Goal: Use online tool/utility: Utilize a website feature to perform a specific function

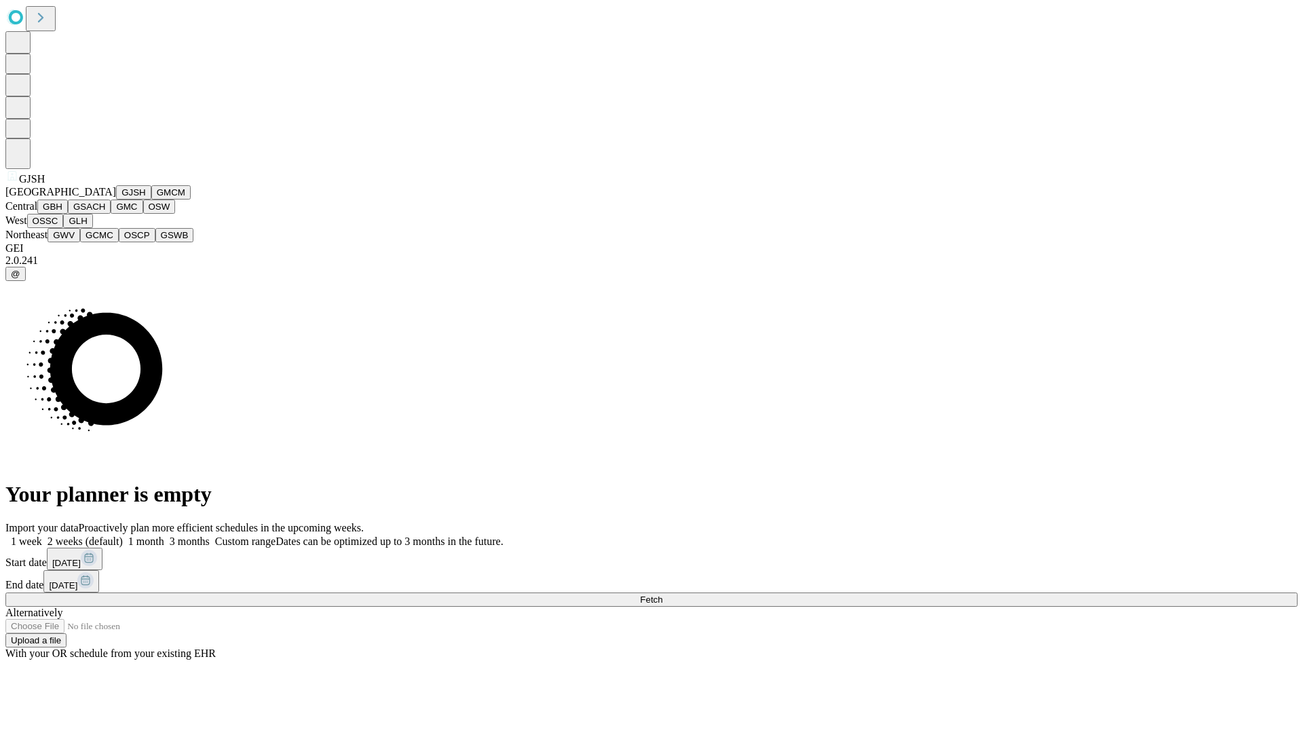
click at [116, 200] on button "GJSH" at bounding box center [133, 192] width 35 height 14
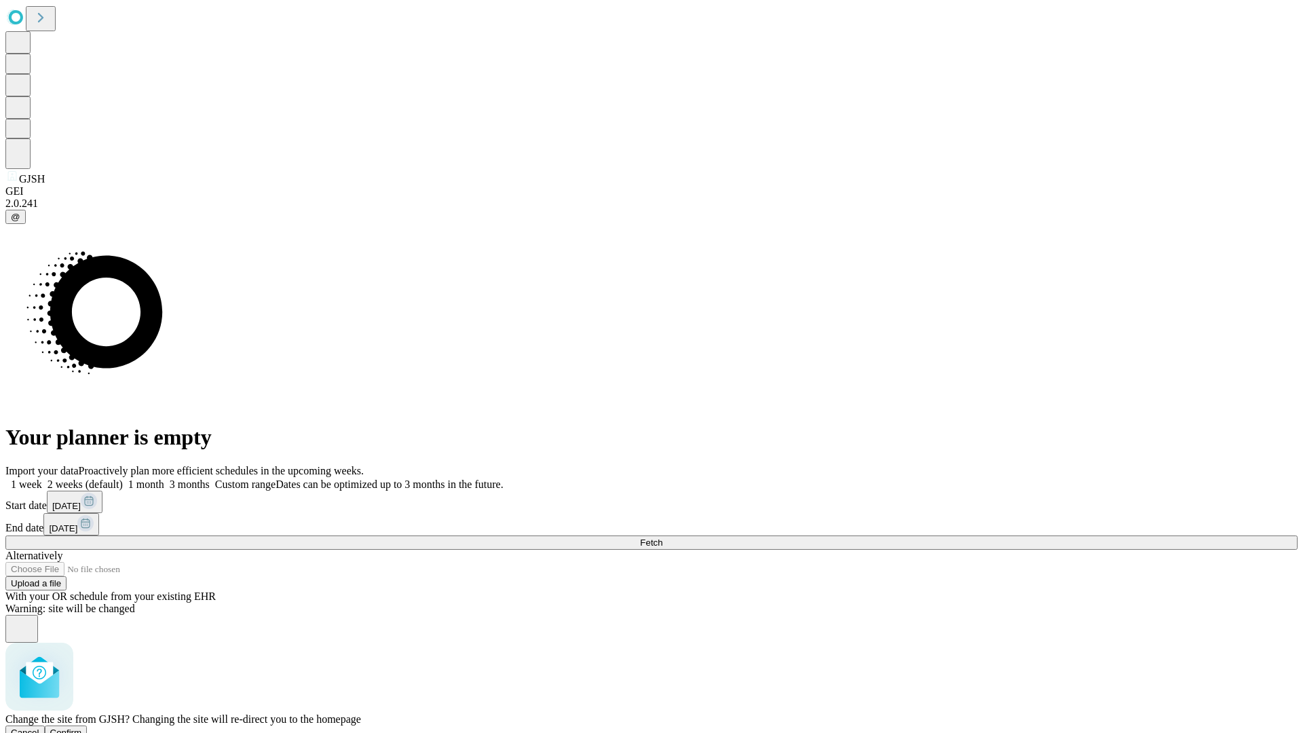
click at [82, 728] on span "Confirm" at bounding box center [66, 733] width 32 height 10
click at [123, 479] on label "2 weeks (default)" at bounding box center [82, 485] width 81 height 12
click at [663, 538] on span "Fetch" at bounding box center [651, 543] width 22 height 10
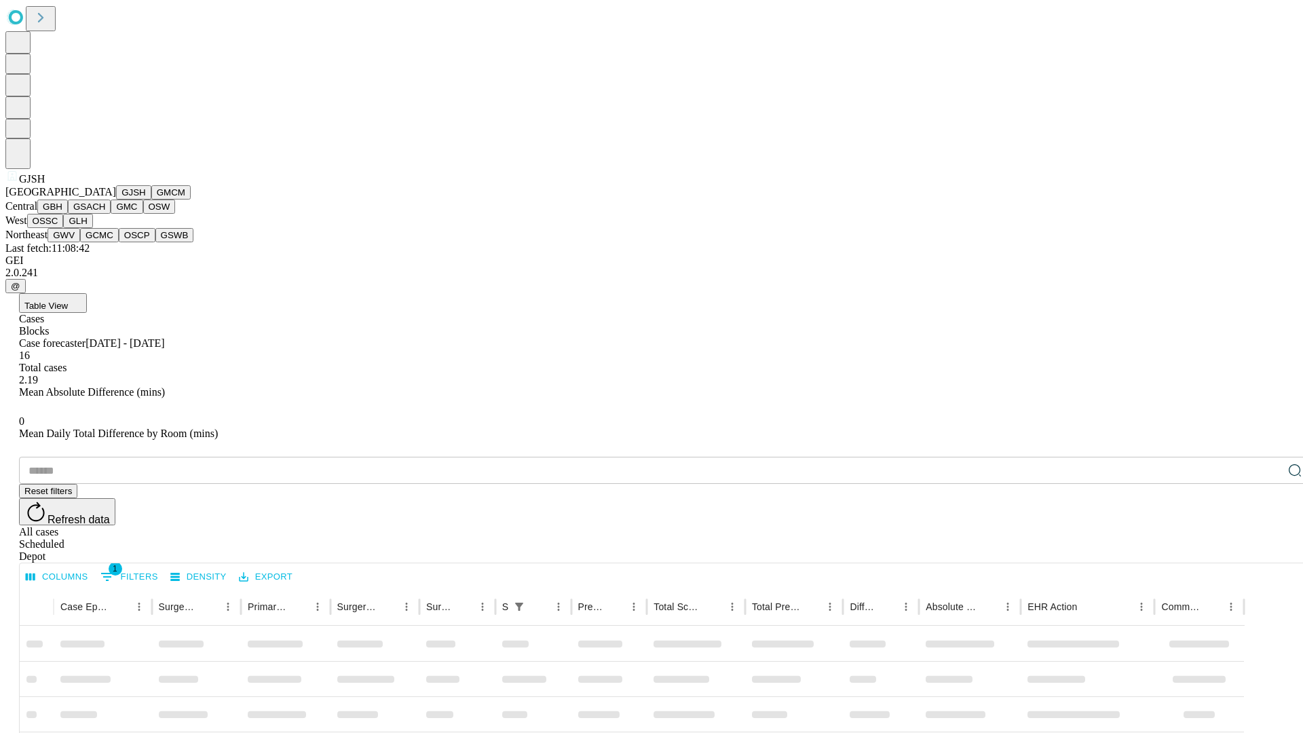
click at [151, 200] on button "GMCM" at bounding box center [170, 192] width 39 height 14
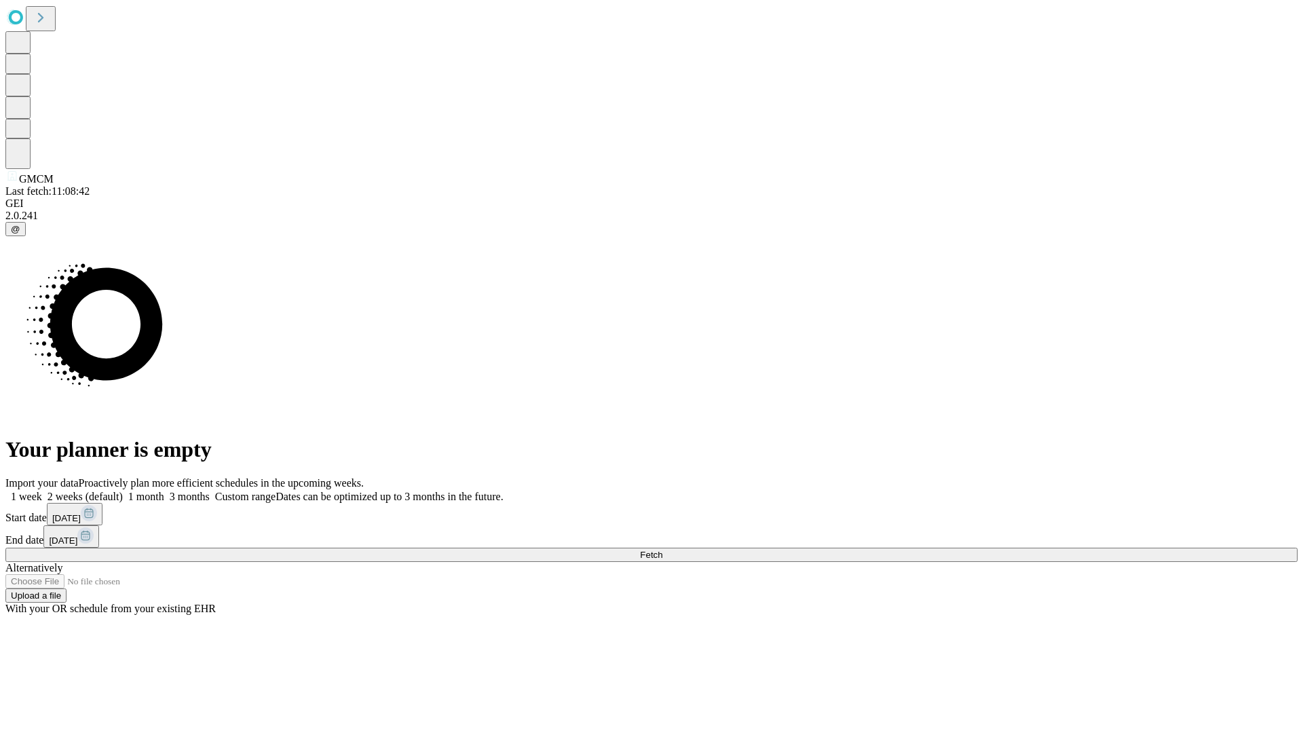
click at [123, 491] on label "2 weeks (default)" at bounding box center [82, 497] width 81 height 12
click at [663, 550] on span "Fetch" at bounding box center [651, 555] width 22 height 10
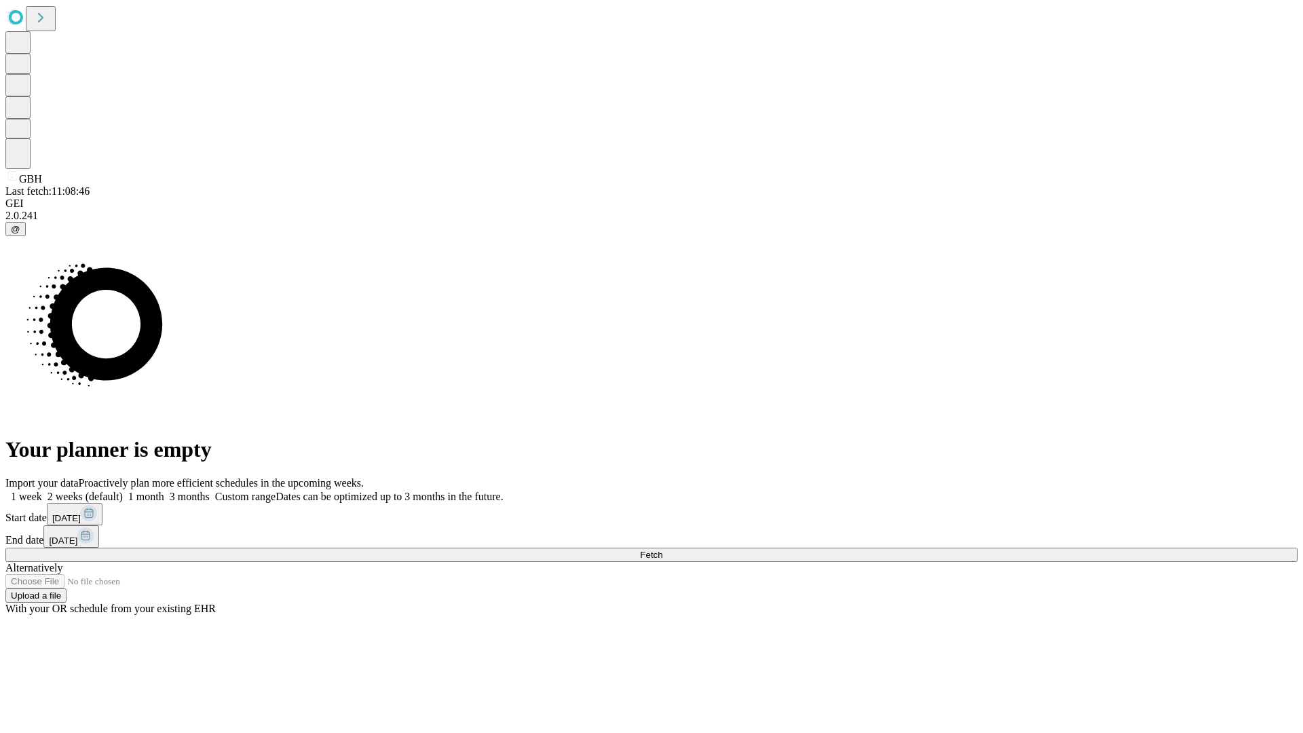
click at [663, 550] on span "Fetch" at bounding box center [651, 555] width 22 height 10
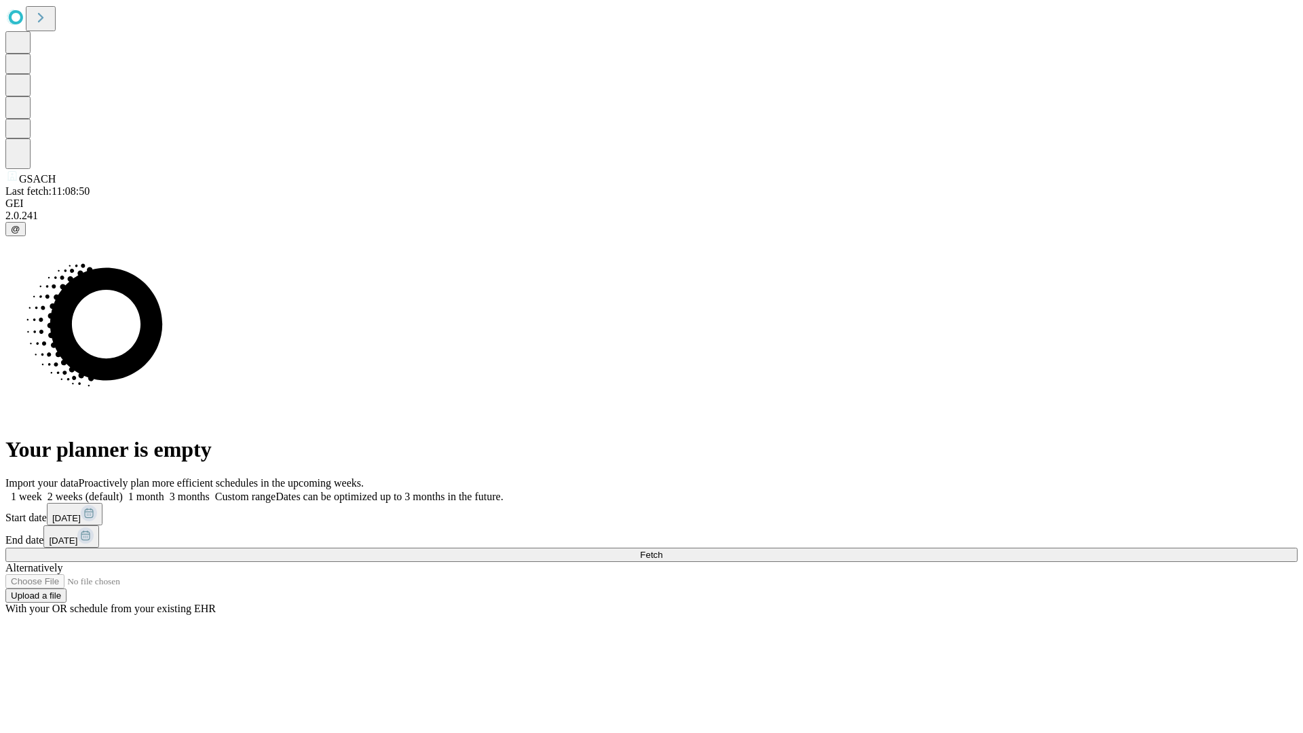
click at [123, 491] on label "2 weeks (default)" at bounding box center [82, 497] width 81 height 12
click at [663, 550] on span "Fetch" at bounding box center [651, 555] width 22 height 10
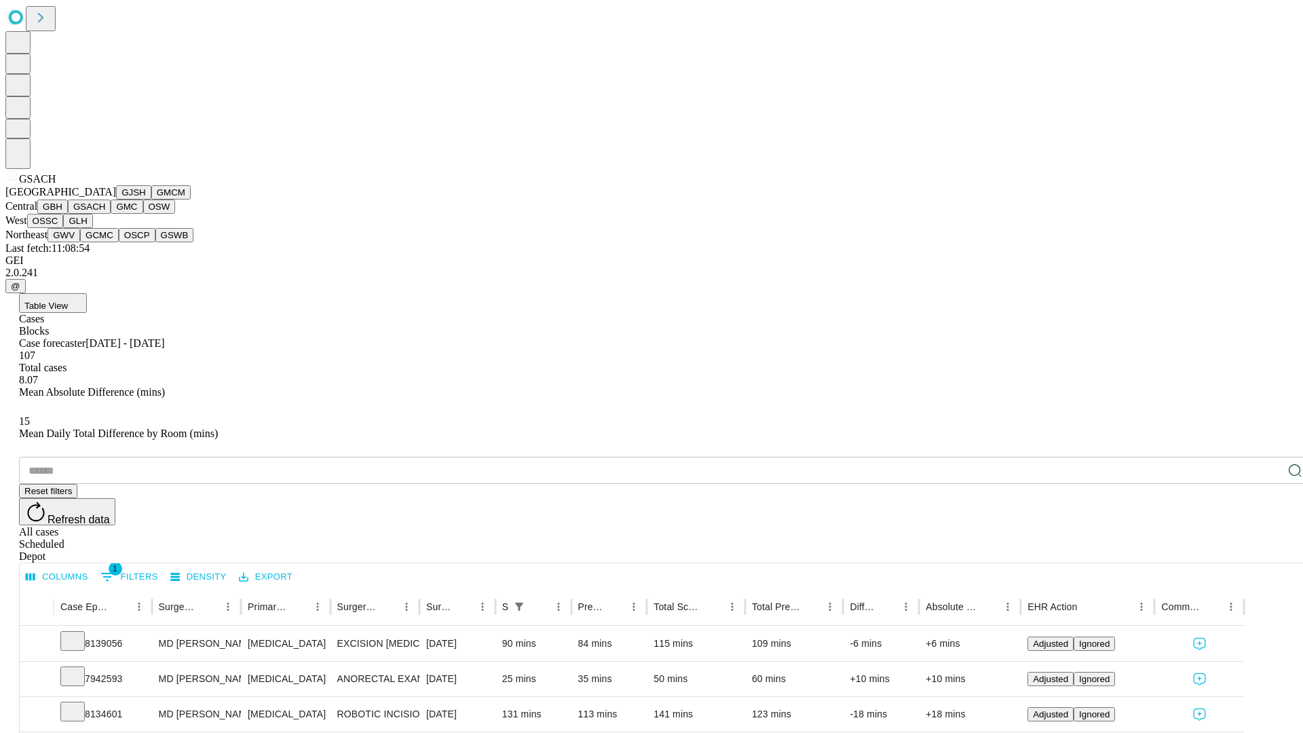
click at [111, 214] on button "GMC" at bounding box center [127, 207] width 32 height 14
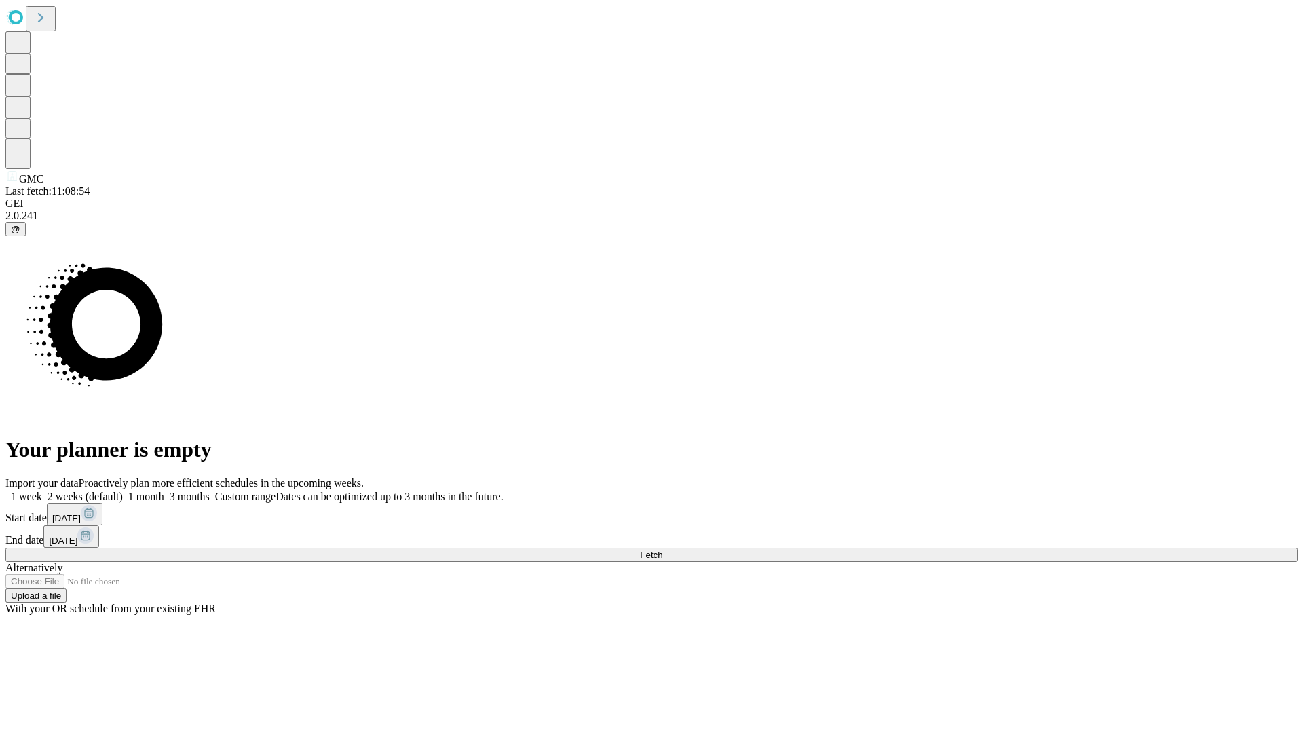
click at [663, 550] on span "Fetch" at bounding box center [651, 555] width 22 height 10
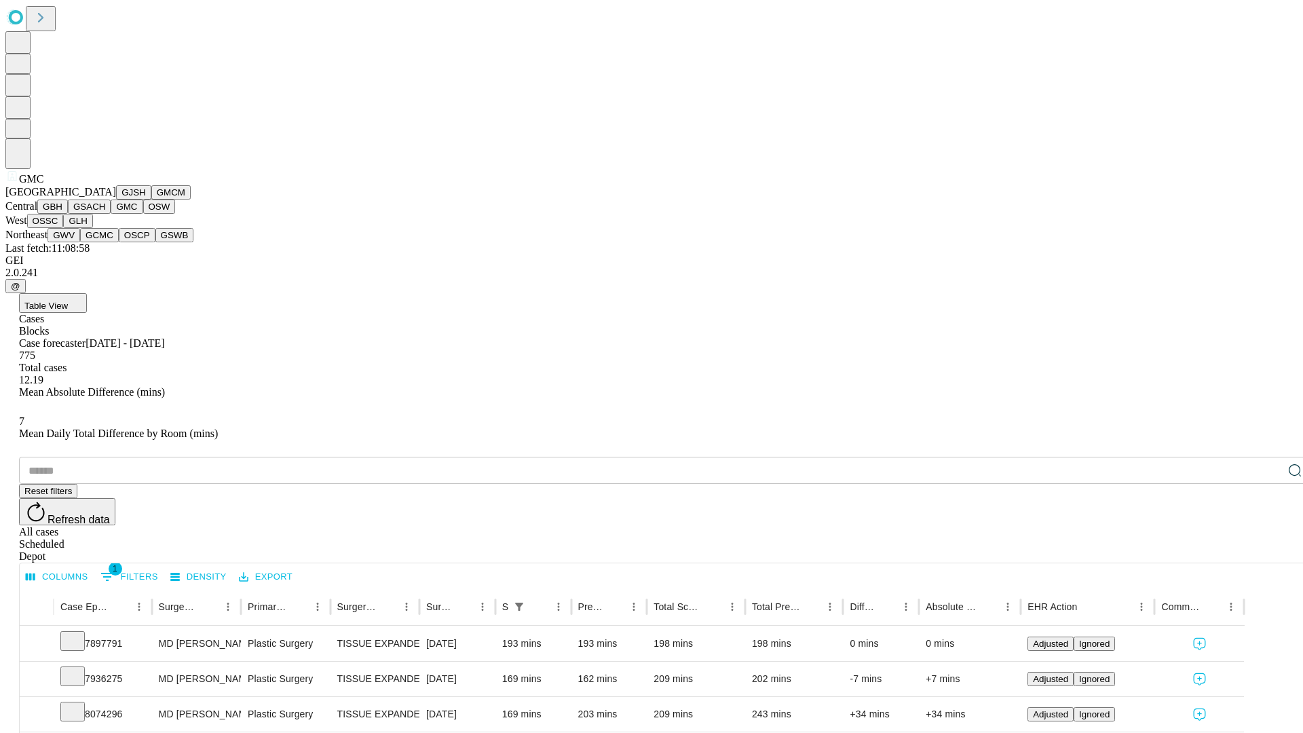
click at [143, 214] on button "OSW" at bounding box center [159, 207] width 33 height 14
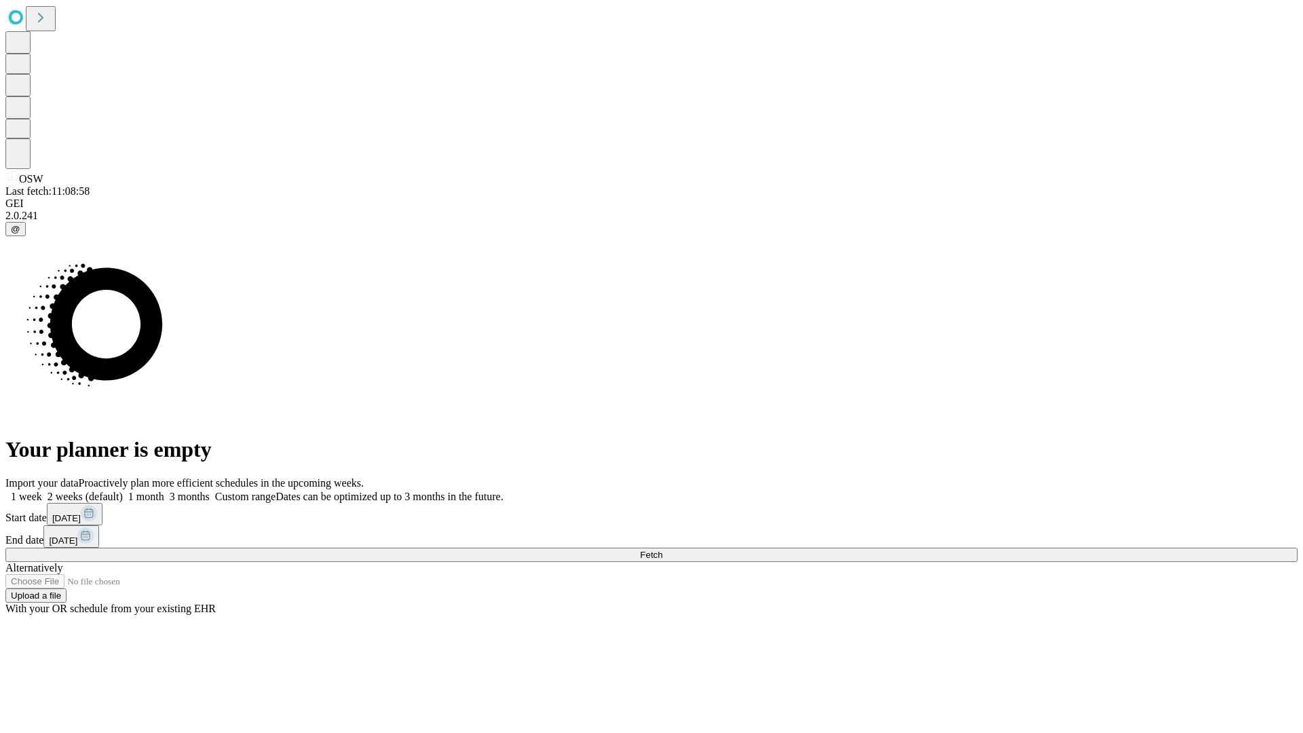
click at [123, 491] on label "2 weeks (default)" at bounding box center [82, 497] width 81 height 12
click at [663, 550] on span "Fetch" at bounding box center [651, 555] width 22 height 10
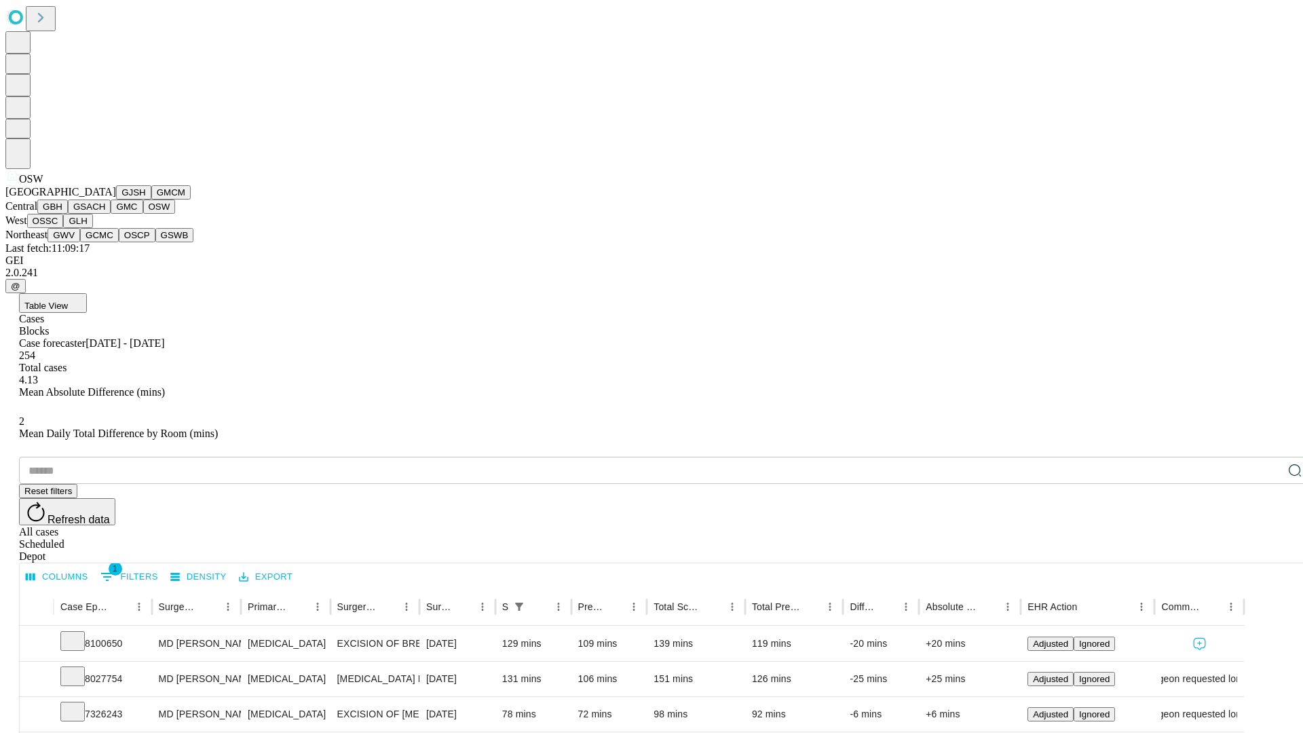
click at [64, 228] on button "OSSC" at bounding box center [45, 221] width 37 height 14
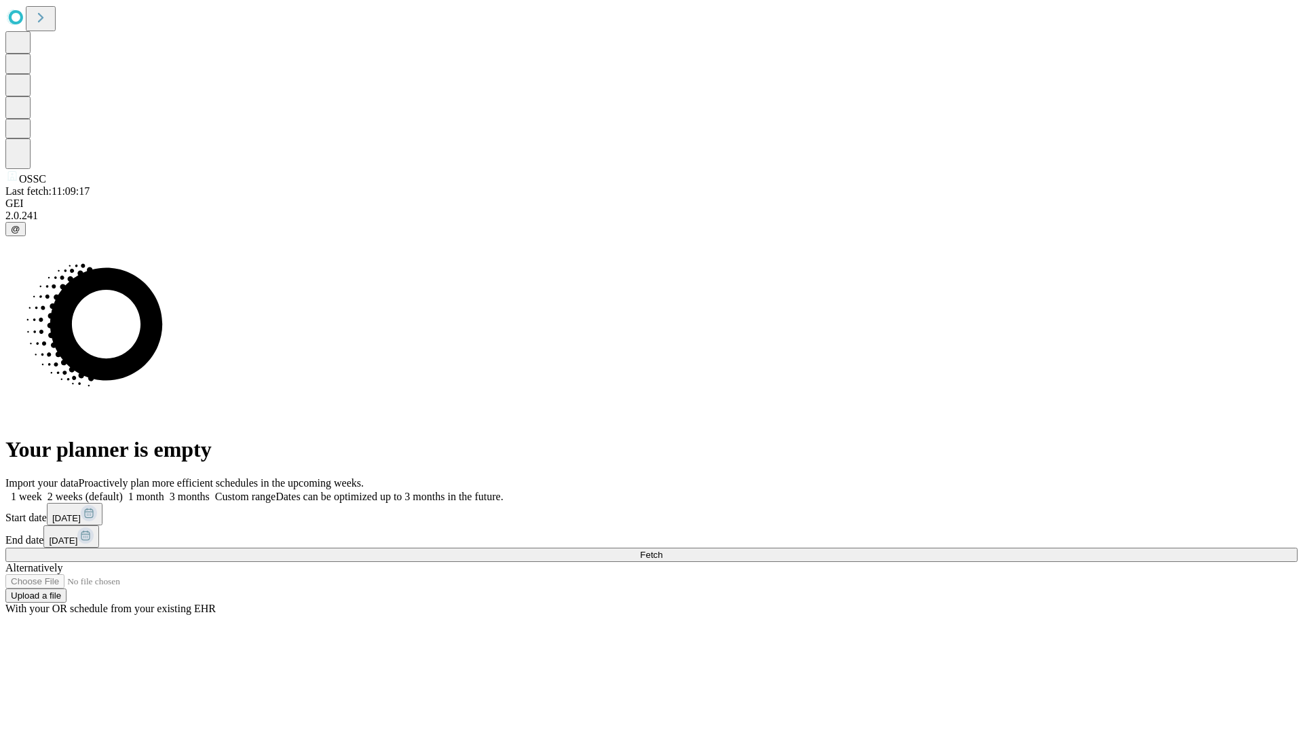
click at [663, 550] on span "Fetch" at bounding box center [651, 555] width 22 height 10
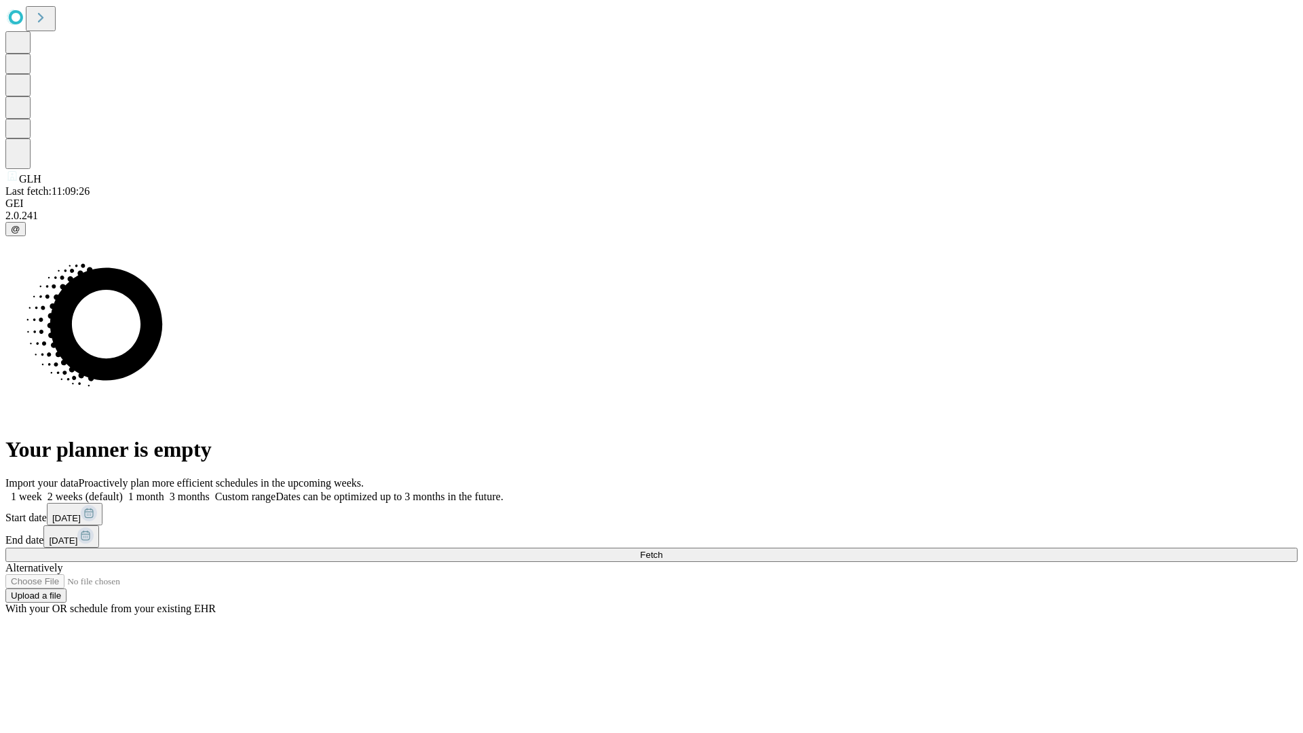
click at [123, 491] on label "2 weeks (default)" at bounding box center [82, 497] width 81 height 12
click at [663, 550] on span "Fetch" at bounding box center [651, 555] width 22 height 10
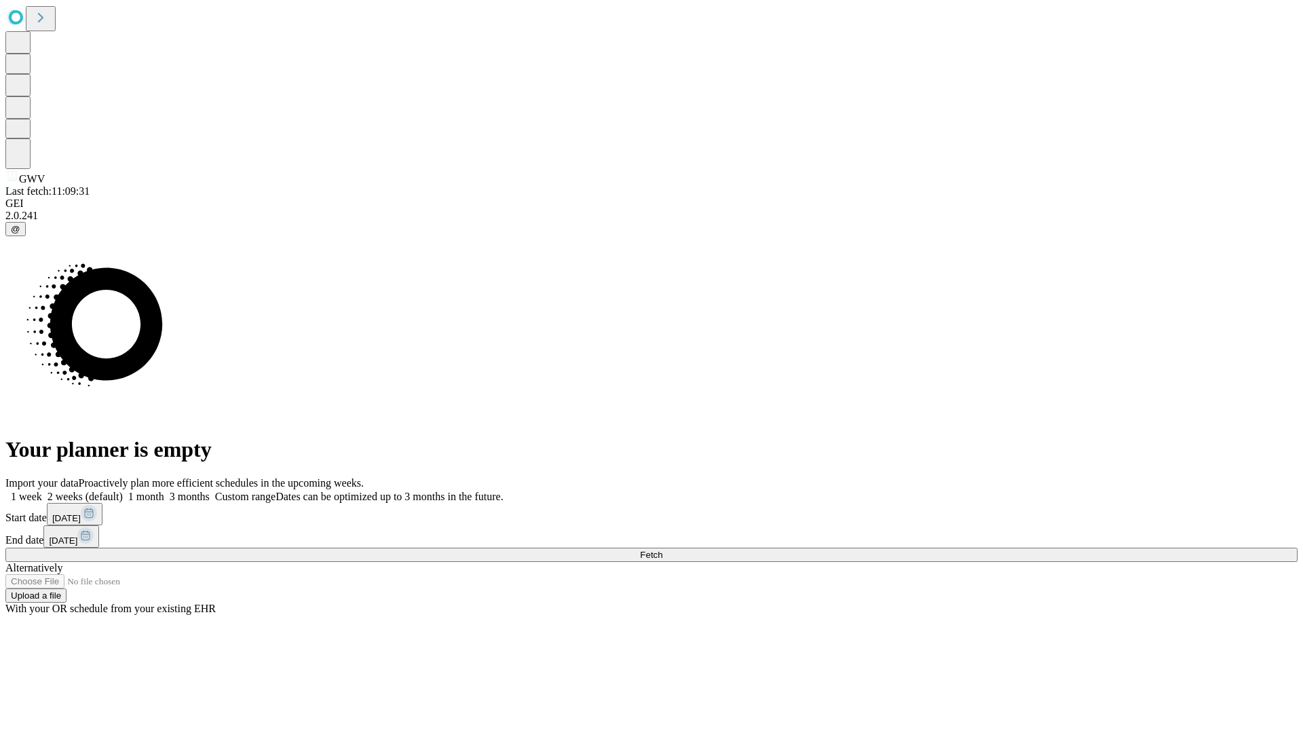
click at [123, 491] on label "2 weeks (default)" at bounding box center [82, 497] width 81 height 12
click at [663, 550] on span "Fetch" at bounding box center [651, 555] width 22 height 10
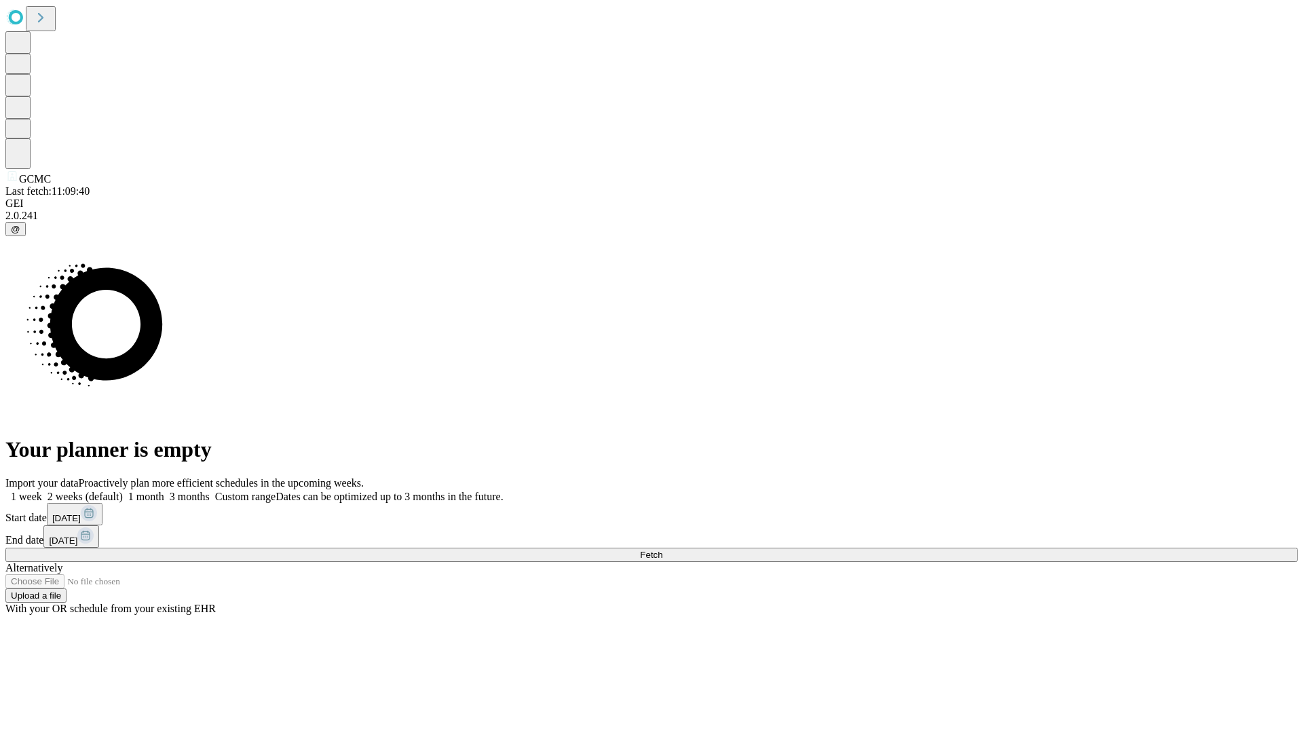
click at [123, 491] on label "2 weeks (default)" at bounding box center [82, 497] width 81 height 12
click at [663, 550] on span "Fetch" at bounding box center [651, 555] width 22 height 10
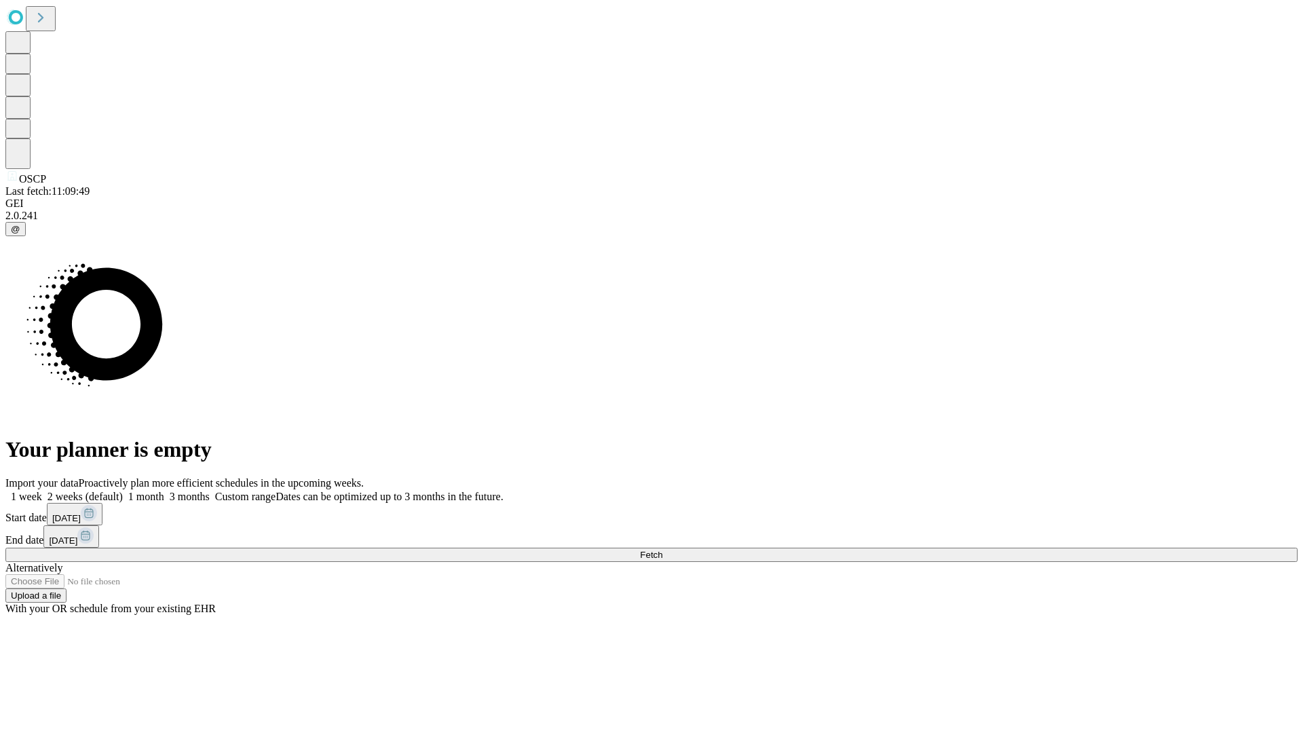
click at [123, 491] on label "2 weeks (default)" at bounding box center [82, 497] width 81 height 12
click at [663, 550] on span "Fetch" at bounding box center [651, 555] width 22 height 10
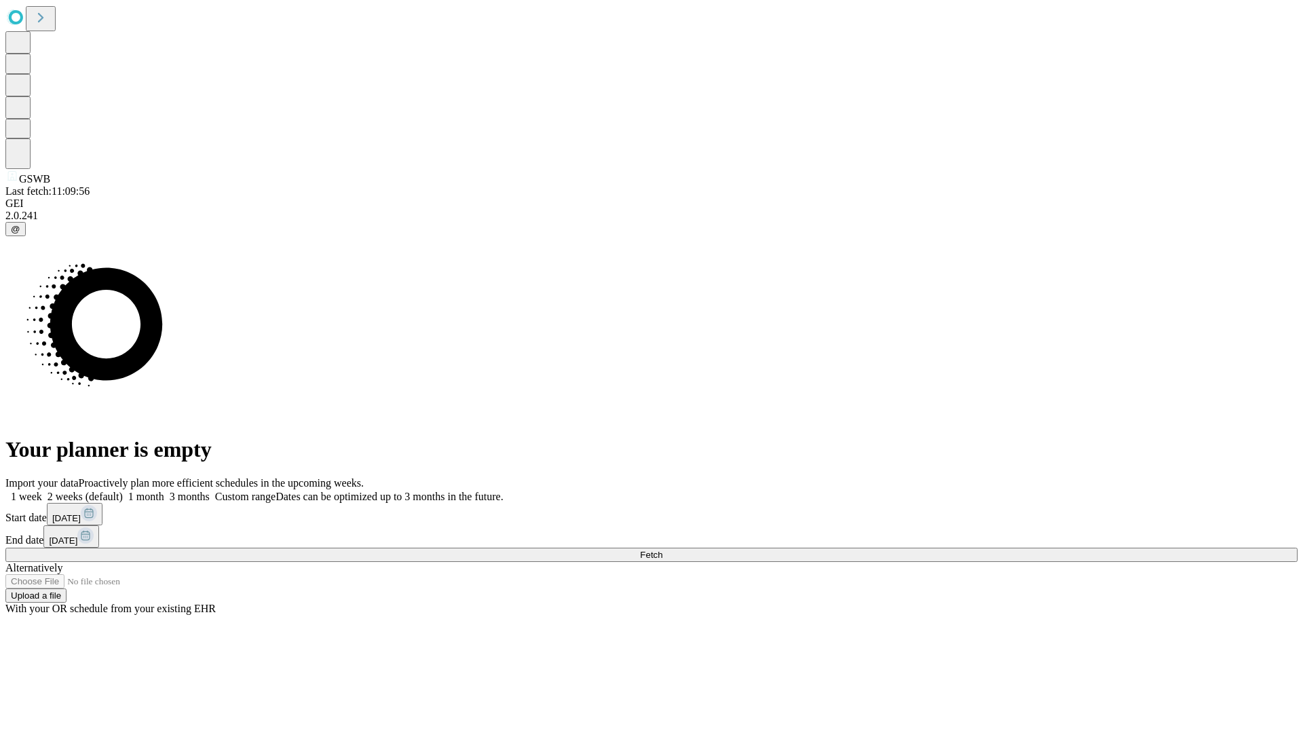
click at [123, 491] on label "2 weeks (default)" at bounding box center [82, 497] width 81 height 12
click at [663, 550] on span "Fetch" at bounding box center [651, 555] width 22 height 10
